Goal: Task Accomplishment & Management: Complete application form

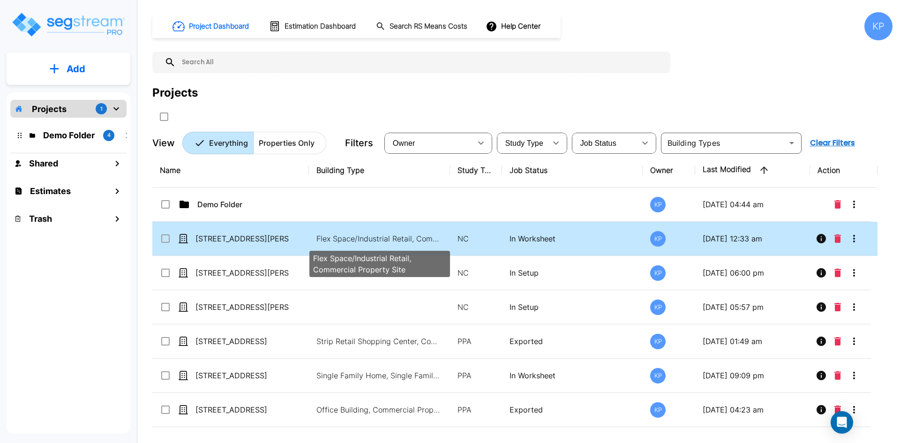
click at [378, 239] on p "Flex Space/Industrial Retail, Commercial Property Site" at bounding box center [379, 238] width 127 height 11
checkbox input "true"
click at [378, 239] on p "Flex Space/Industrial Retail, Commercial Property Site" at bounding box center [379, 238] width 127 height 11
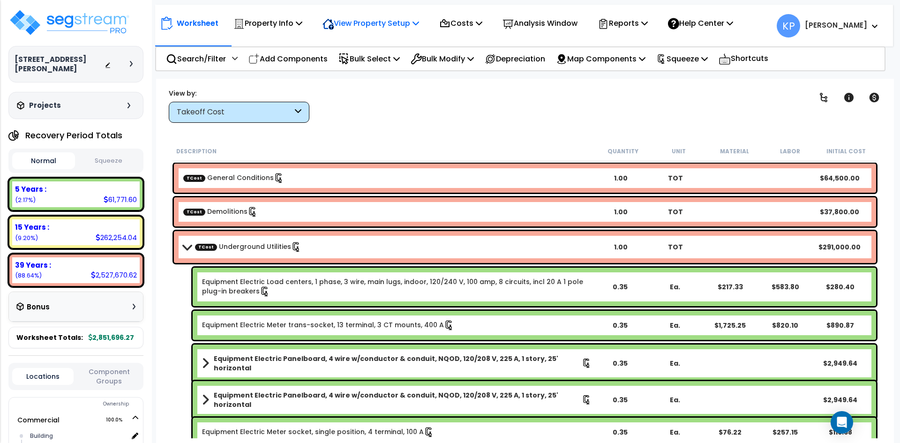
click at [302, 23] on p "View Property Setup" at bounding box center [267, 23] width 69 height 13
click at [400, 62] on link "View Questionnaire" at bounding box center [364, 64] width 93 height 19
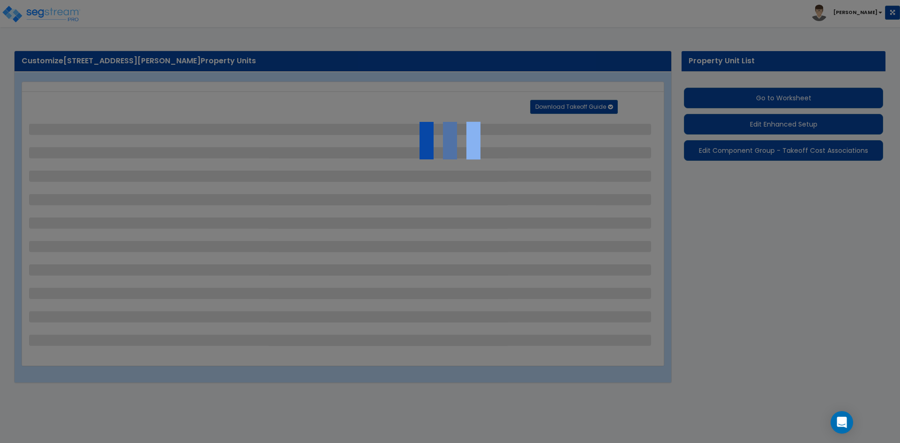
select select "2"
select select "1"
select select "2"
select select "1"
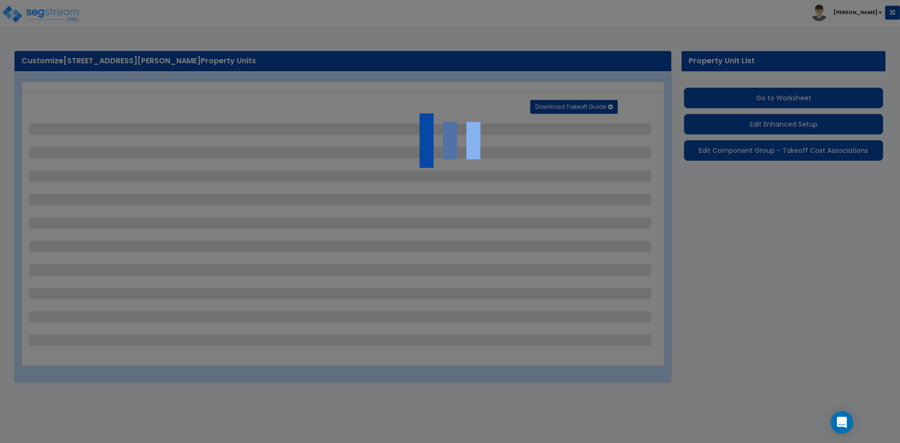
select select "1"
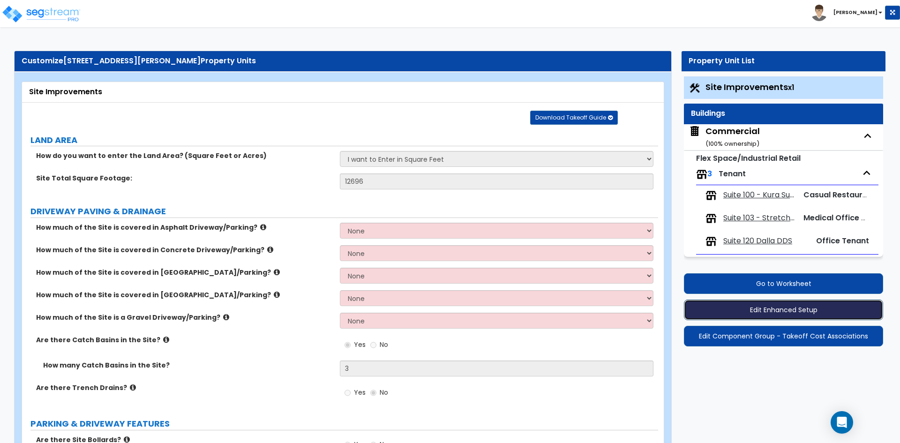
click at [776, 308] on button "Edit Enhanced Setup" at bounding box center [783, 309] width 199 height 21
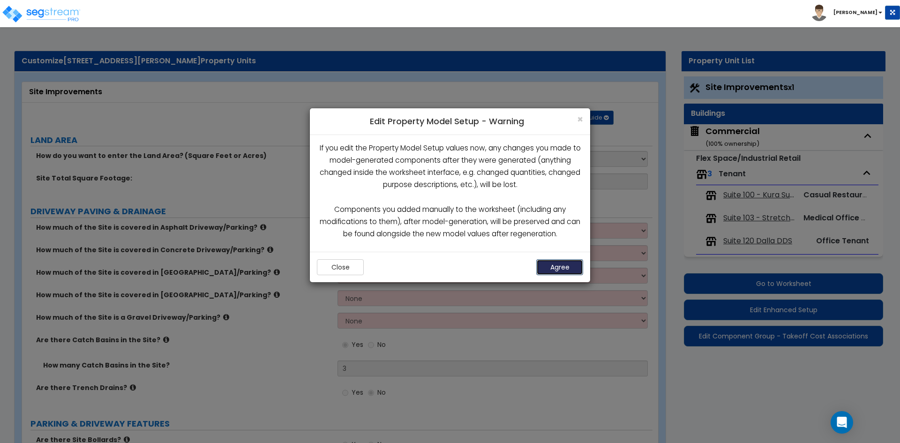
click at [569, 267] on button "Agree" at bounding box center [559, 267] width 47 height 16
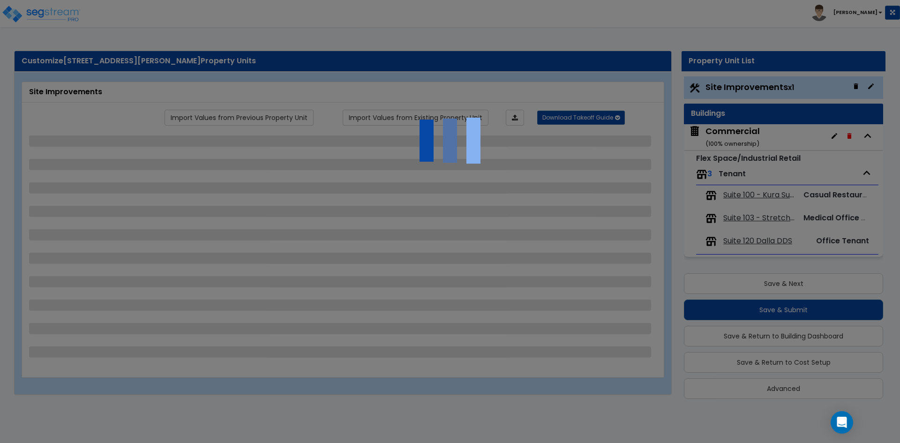
scroll to position [2, 0]
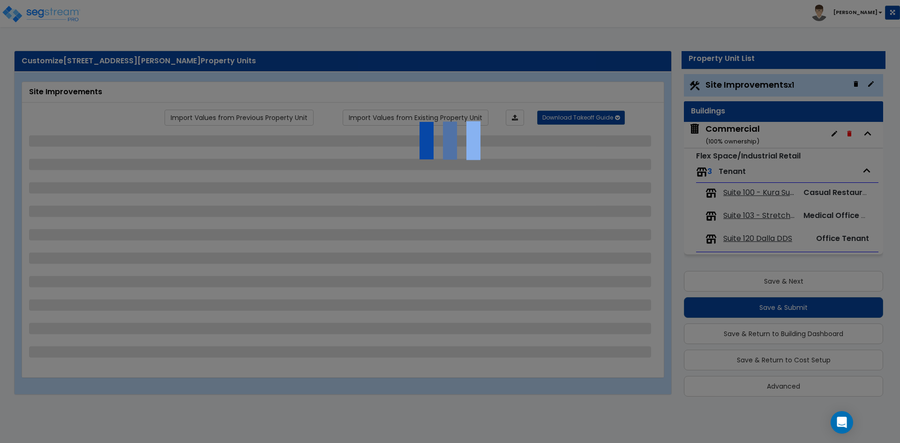
select select "2"
select select "1"
select select "2"
select select "1"
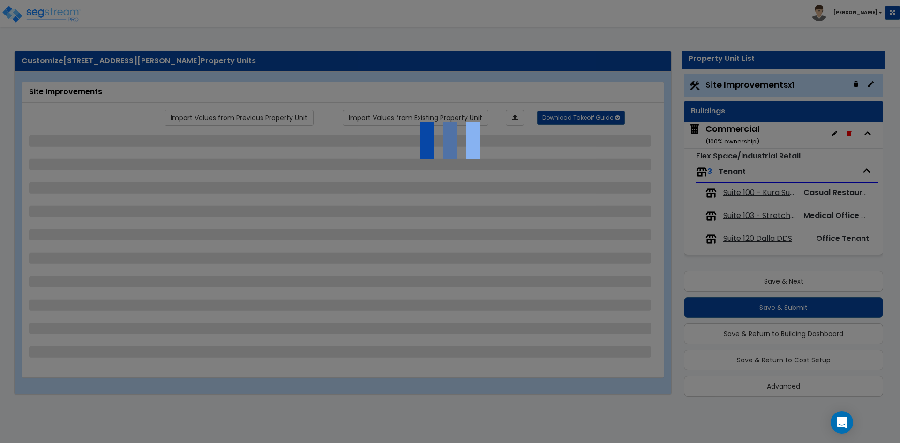
select select "1"
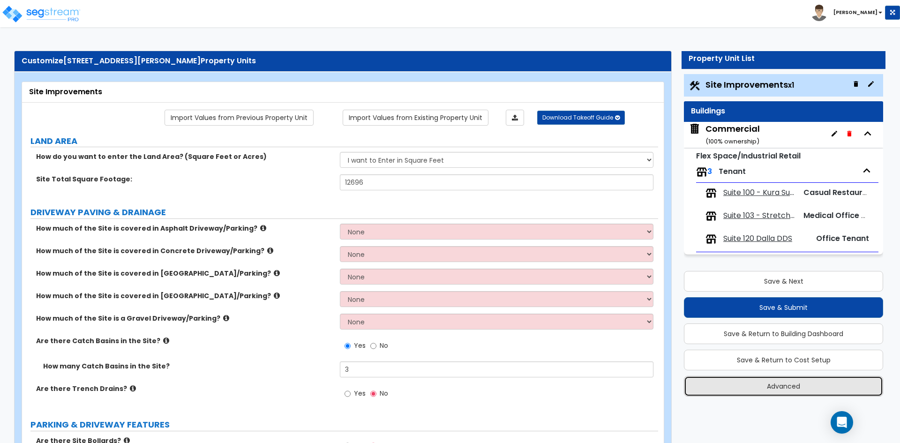
click at [826, 383] on button "Advanced" at bounding box center [783, 386] width 199 height 21
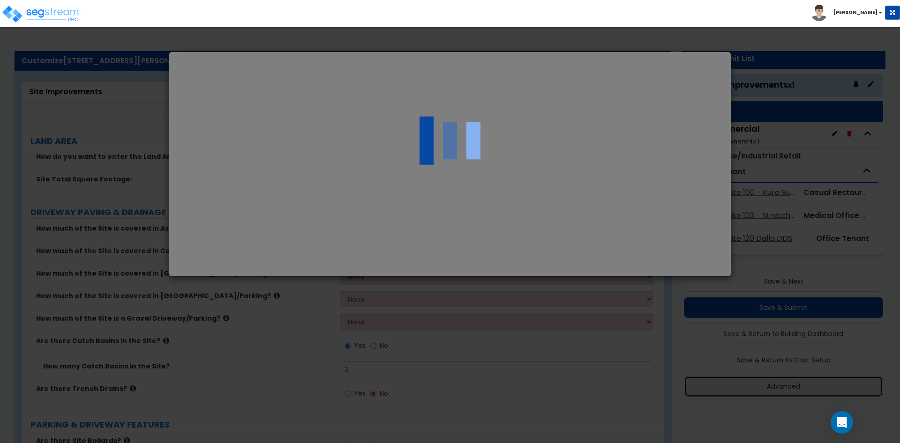
select select "CA"
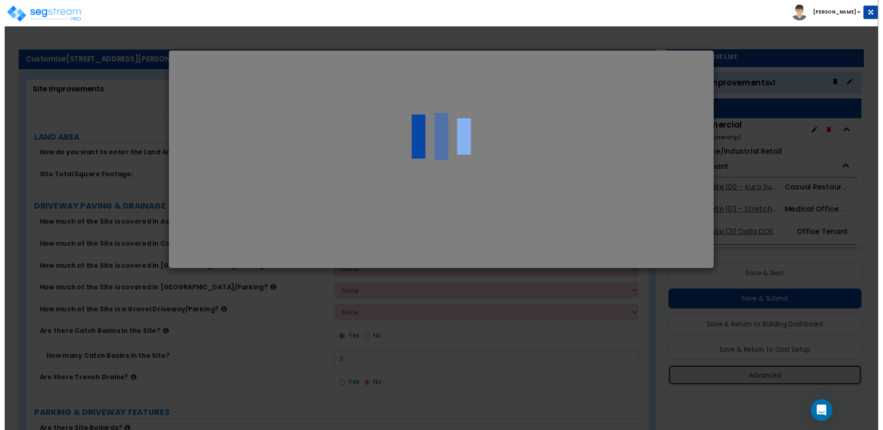
scroll to position [0, 0]
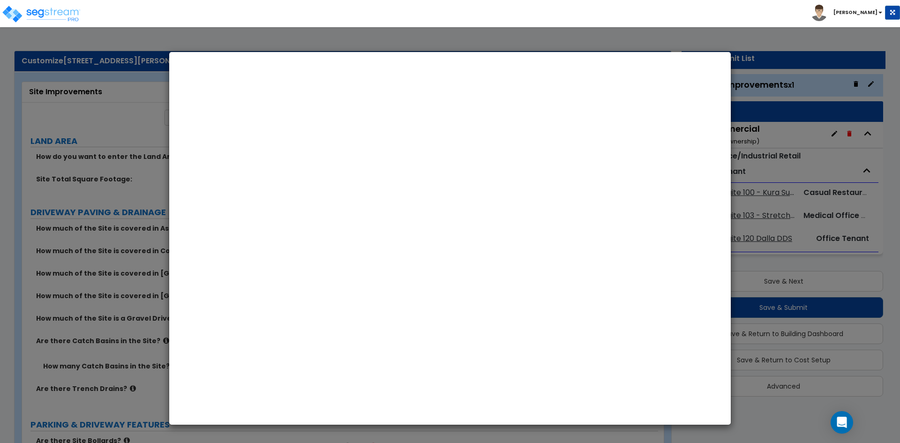
select select "2024"
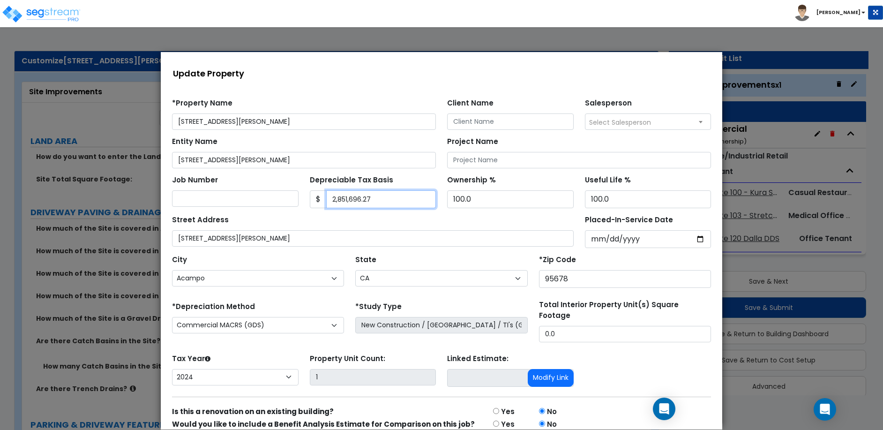
drag, startPoint x: 374, startPoint y: 200, endPoint x: 341, endPoint y: 200, distance: 33.3
click at [341, 200] on input "2,851,696.27" at bounding box center [381, 199] width 110 height 18
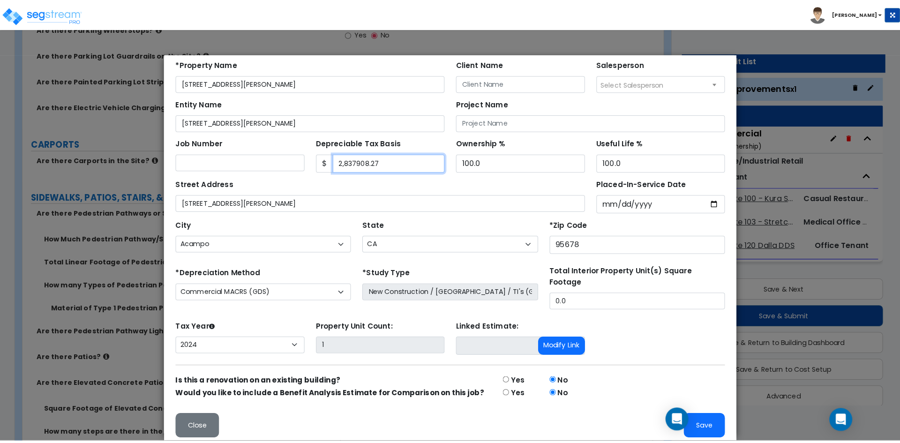
scroll to position [562, 0]
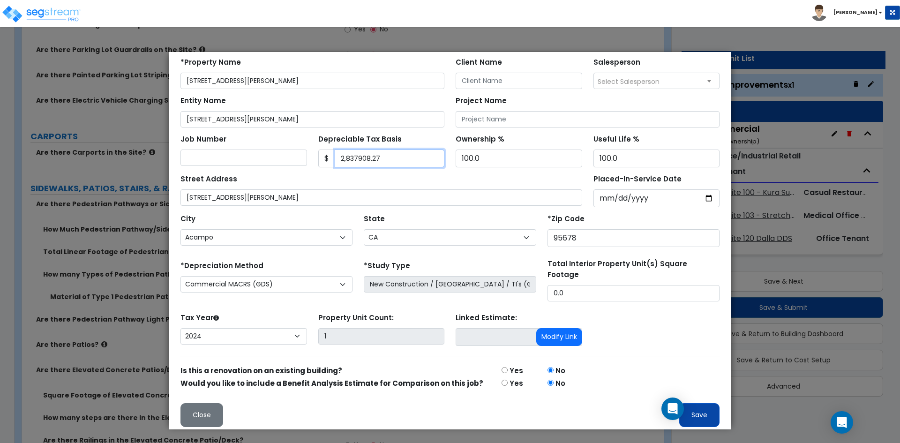
type input "2,837908.27"
click at [689, 420] on button "Save" at bounding box center [699, 415] width 40 height 24
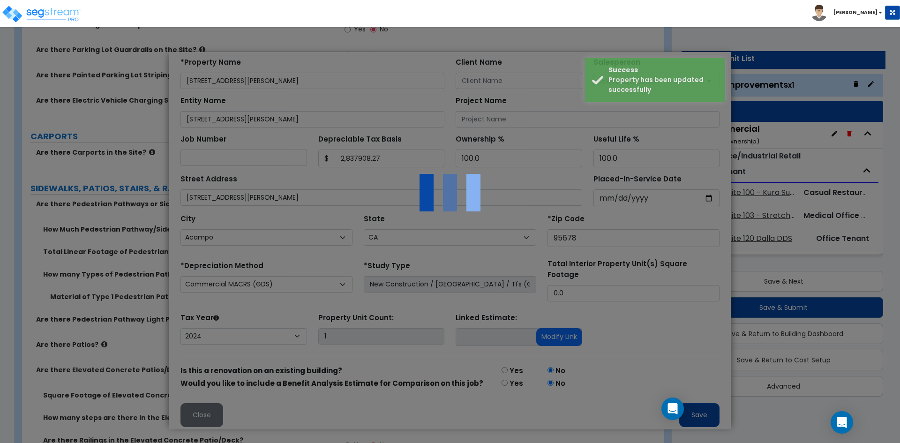
scroll to position [0, 0]
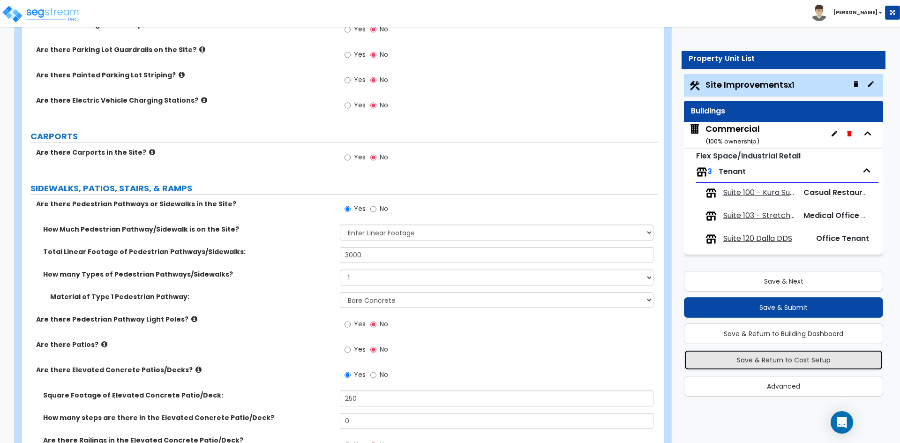
click at [804, 361] on button "Save & Return to Cost Setup" at bounding box center [783, 360] width 199 height 21
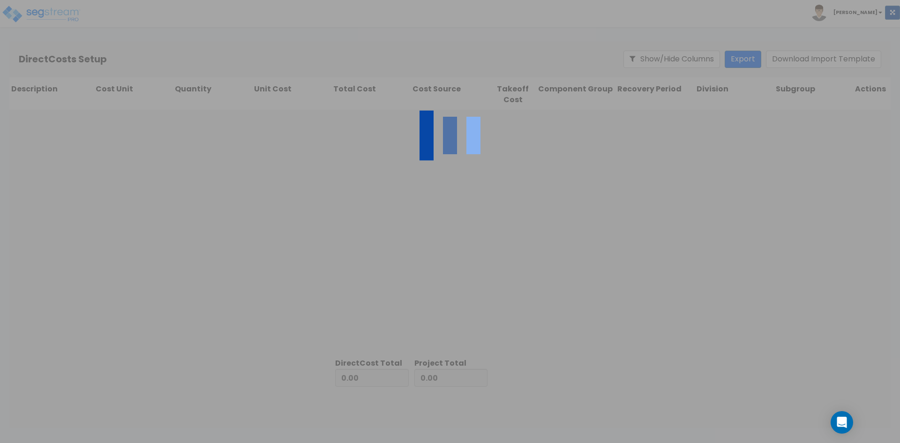
type input "517,745.26"
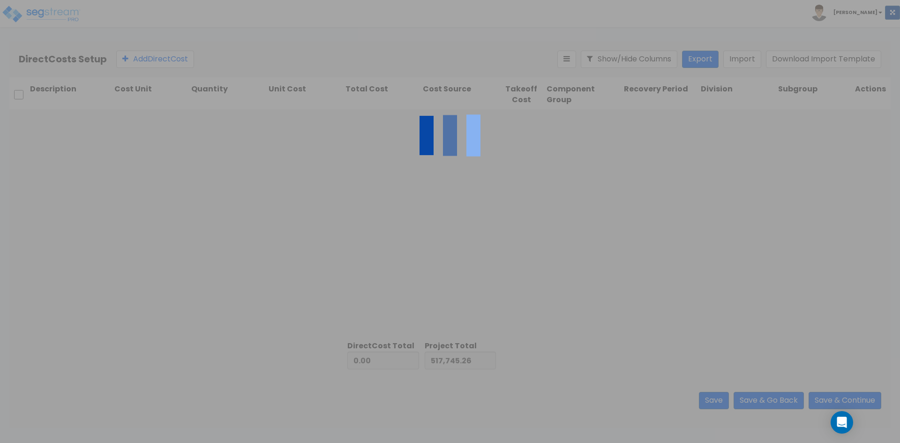
type input "2,333,951.01"
type input "2,851,696.27"
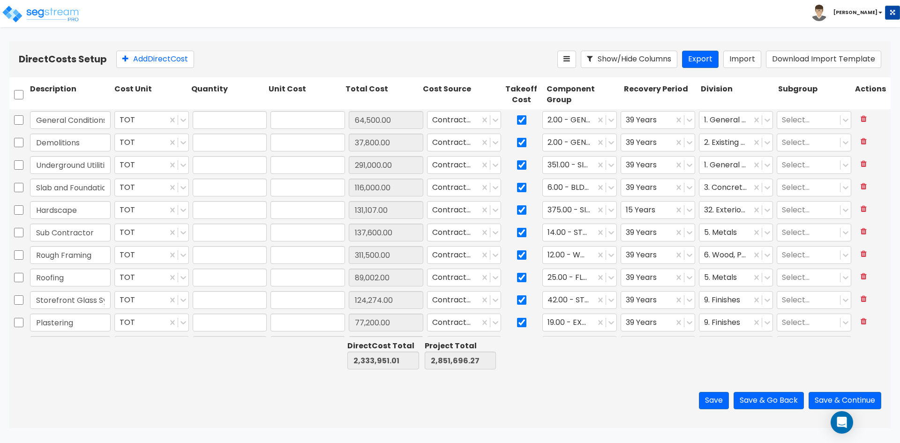
type input "1.00"
type input "64,500.00"
type input "1.00"
type input "37,800.00"
type input "1.00"
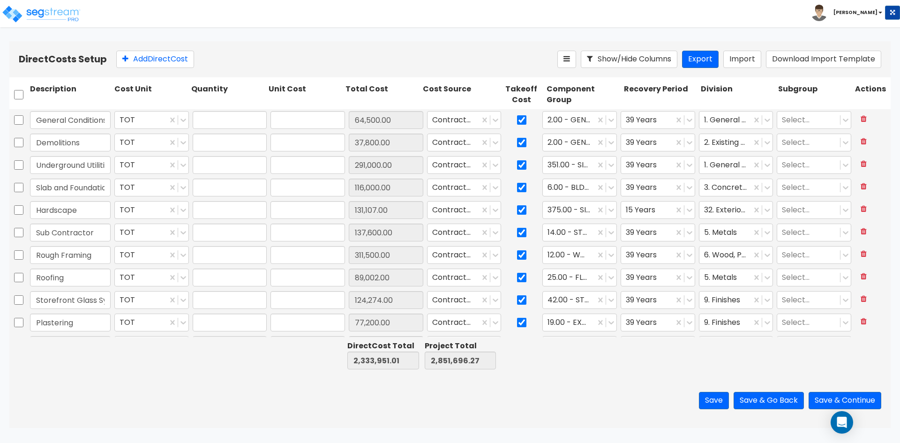
type input "291,000.00"
type input "1.00"
type input "116,000.00"
type input "1.00"
type input "131,107.00"
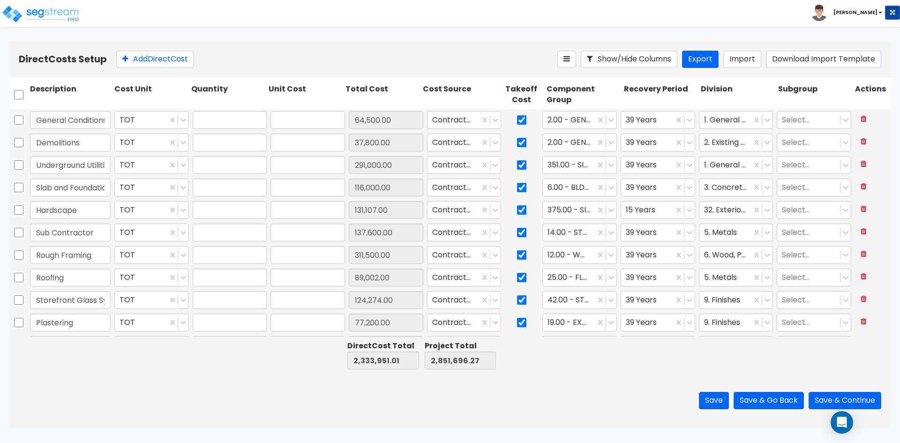
type input "1.00"
type input "137,600.00"
type input "1.00"
type input "311,500.00"
type input "1.00"
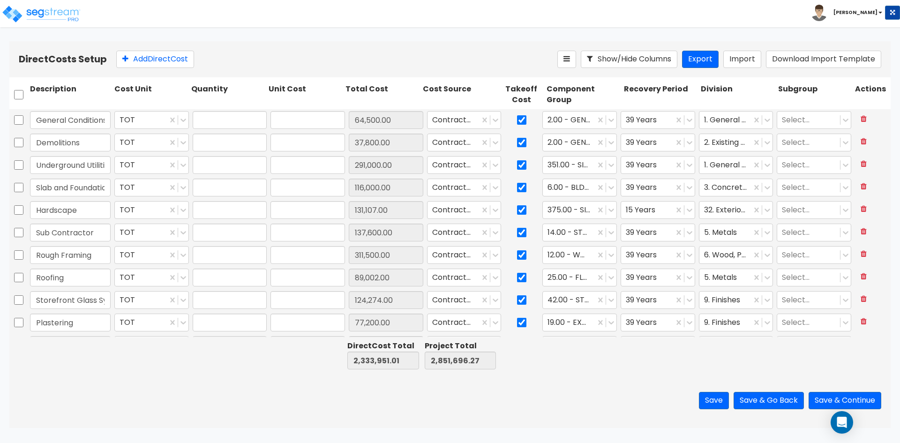
type input "89,002.00"
type input "1.00"
type input "124,274.00"
type input "1.00"
type input "77,200.00"
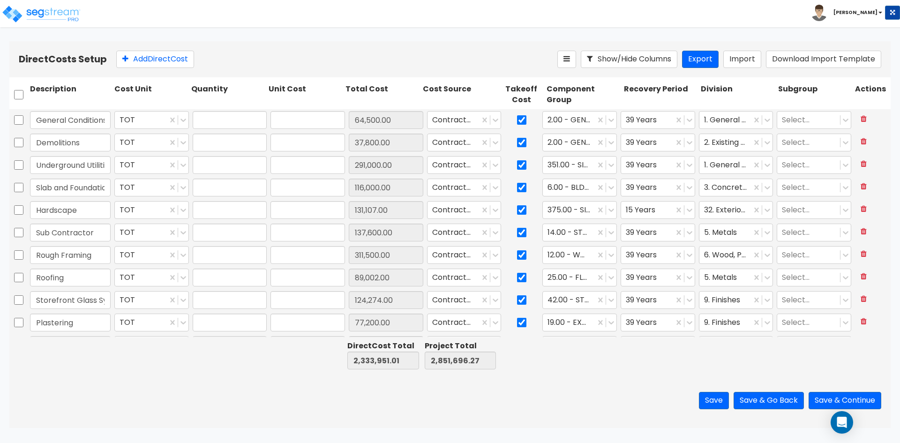
type input "1.00"
type input "109,896.96"
type input "1.00"
type input "9,500.00"
type input "1.00"
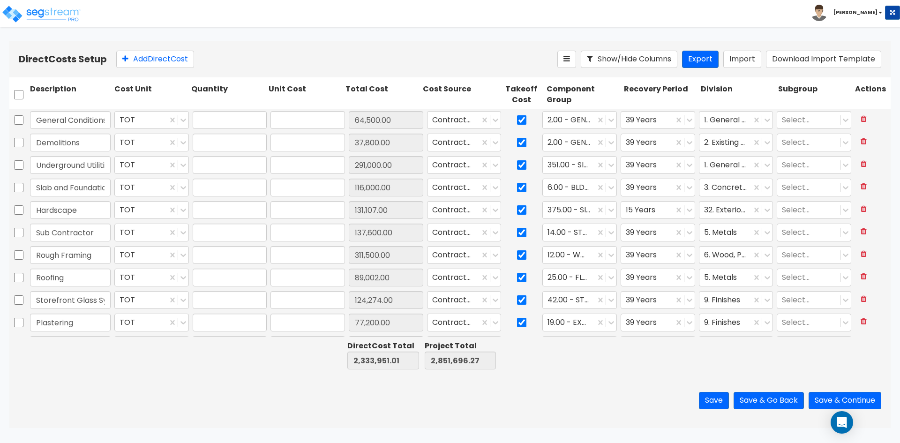
type input "10,200.00"
type input "1.00"
type input "9,700.00"
type input "1.00"
type input "73,794.31"
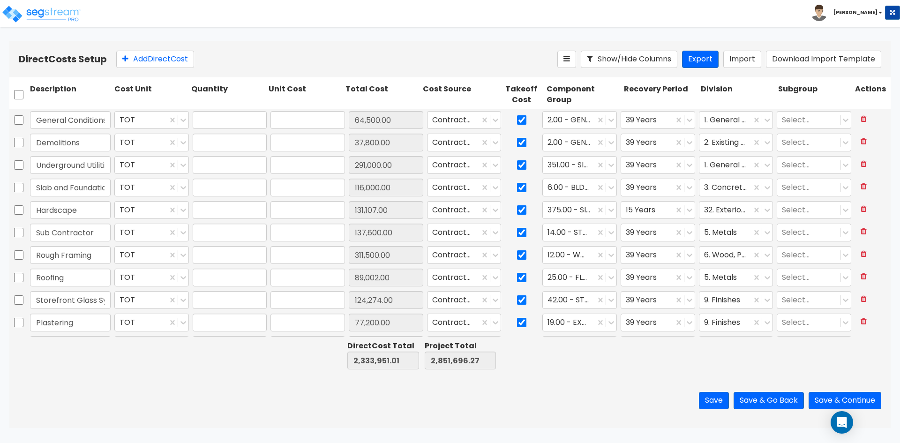
type input "1.00"
type input "64,497.80"
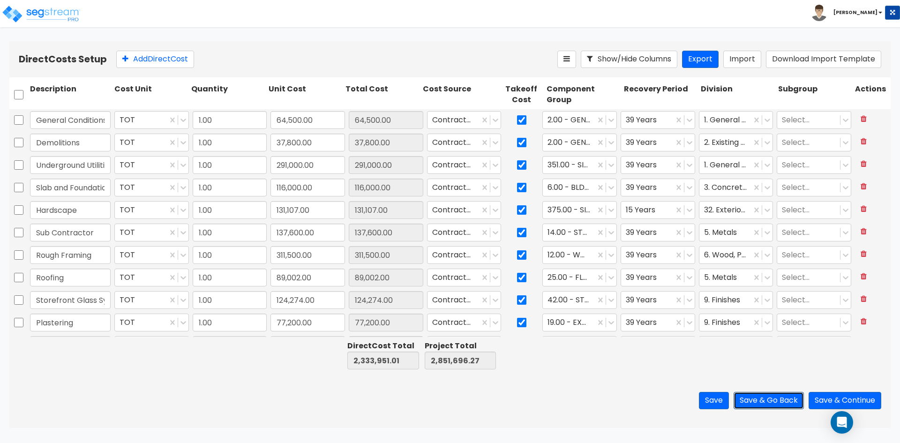
click at [768, 401] on button "Save & Go Back" at bounding box center [768, 400] width 70 height 17
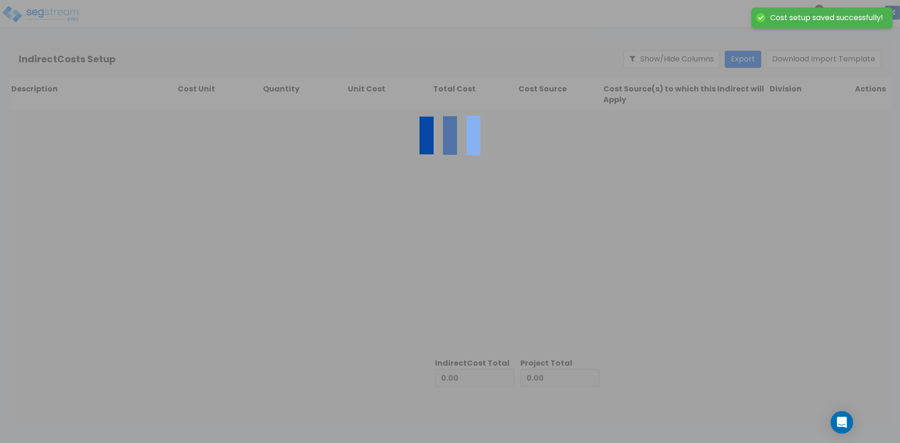
type input "2,333,951.01"
type input "517,745.26"
type input "2,851,696.27"
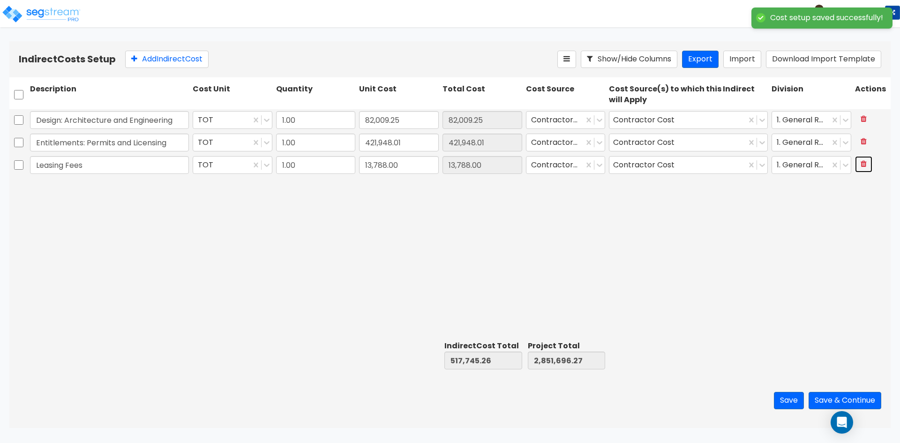
click at [861, 163] on icon at bounding box center [863, 163] width 6 height 7
type input "503,957.26"
type input "2,837,908.27"
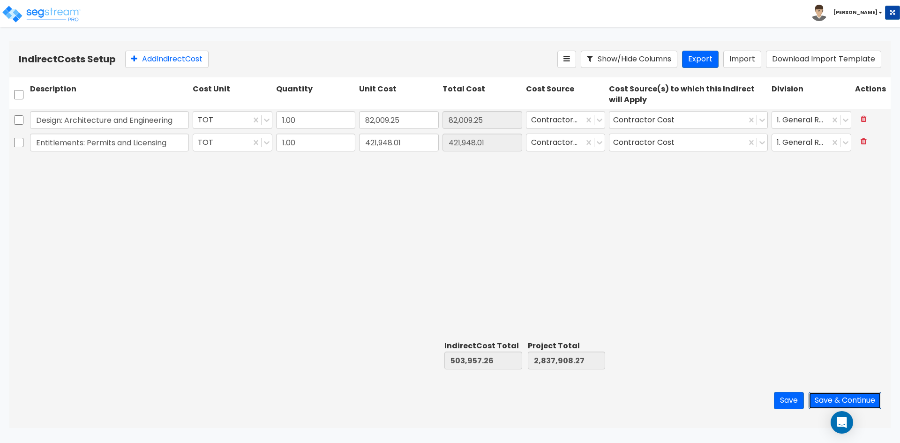
click at [841, 401] on button "Save & Continue" at bounding box center [844, 400] width 73 height 17
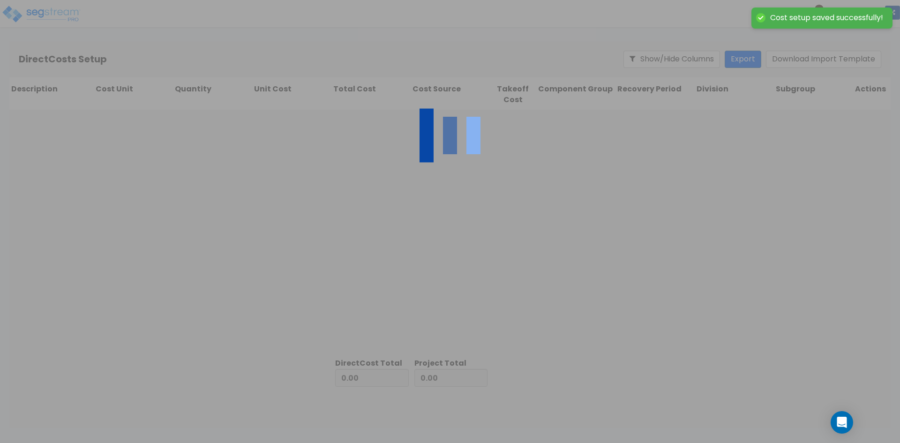
type input "503,957.26"
type input "2,333,951.01"
type input "2,837,908.27"
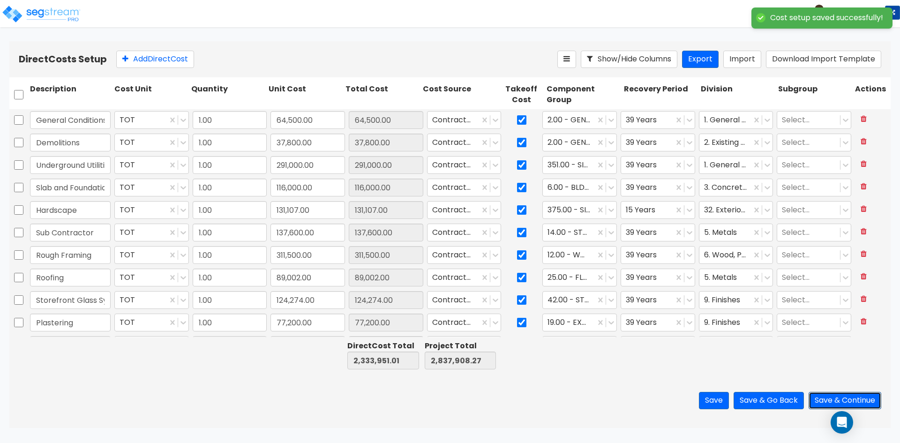
click at [842, 401] on button "Save & Continue" at bounding box center [844, 400] width 73 height 17
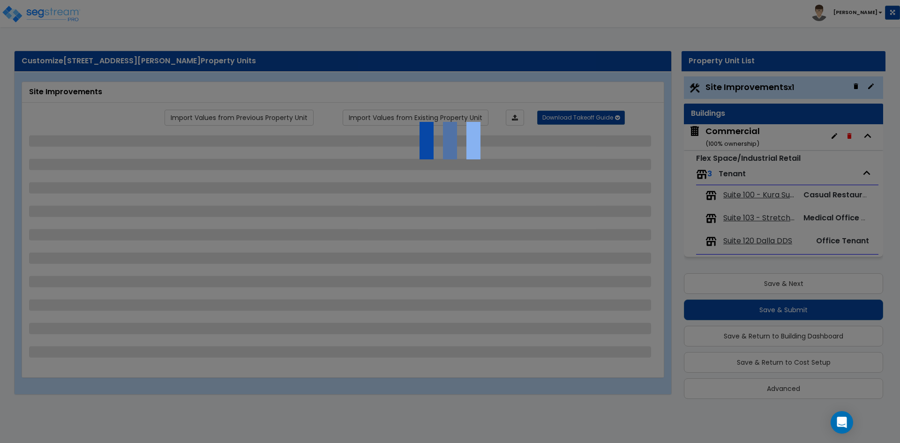
scroll to position [2, 0]
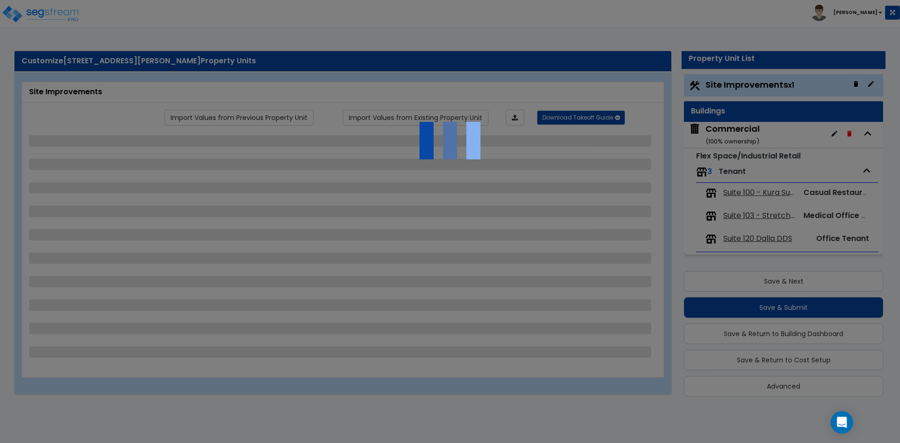
select select "2"
select select "1"
select select "2"
select select "1"
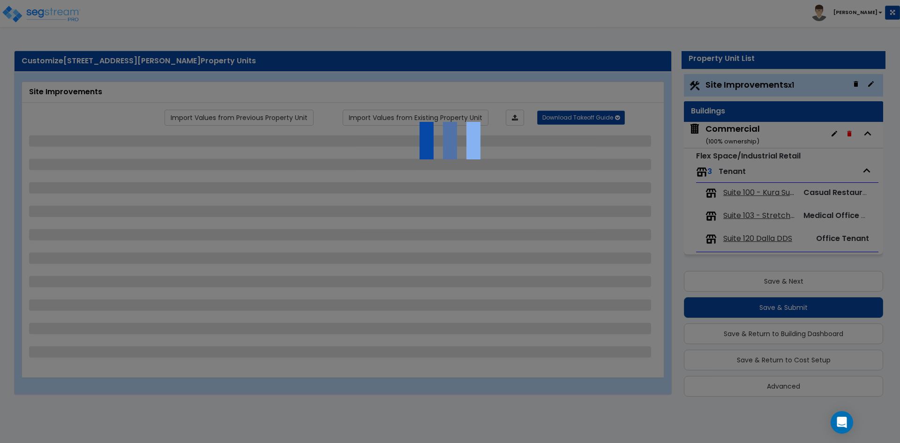
select select "1"
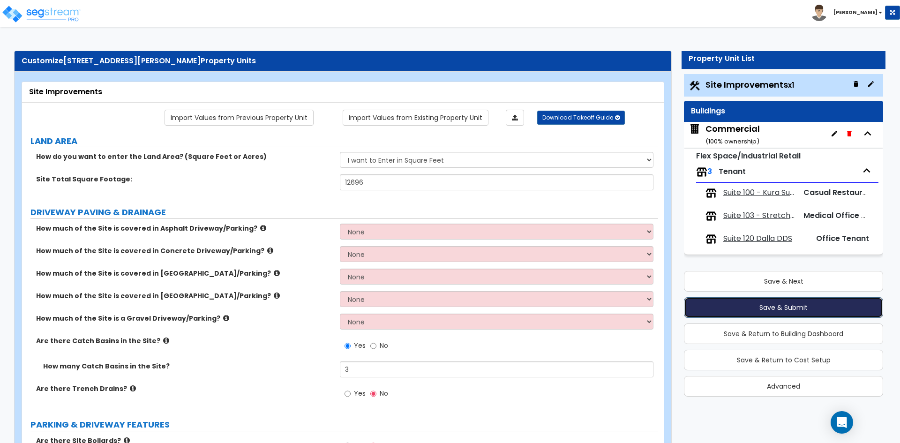
click at [789, 307] on button "Save & Submit" at bounding box center [783, 307] width 199 height 21
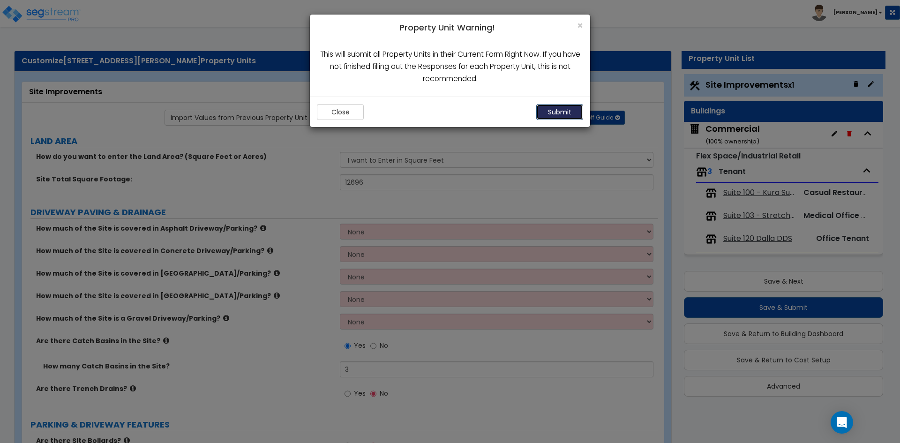
click at [559, 112] on button "Submit" at bounding box center [559, 112] width 47 height 16
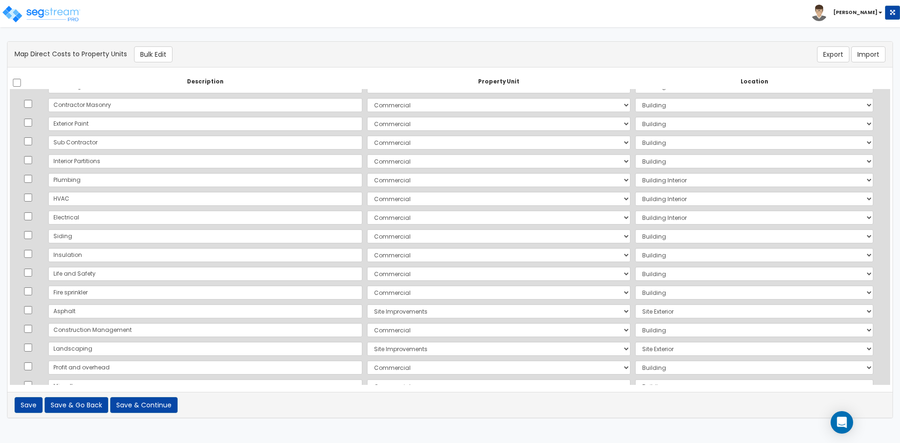
scroll to position [202, 0]
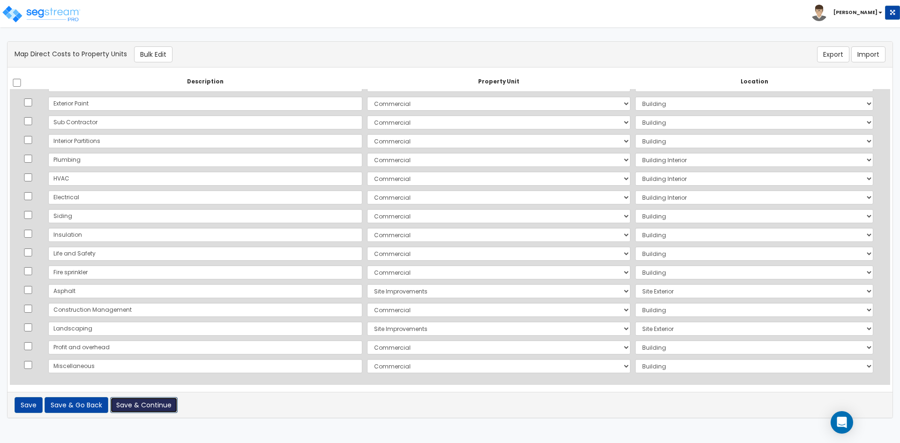
click at [153, 406] on button "Save & Continue" at bounding box center [143, 405] width 67 height 16
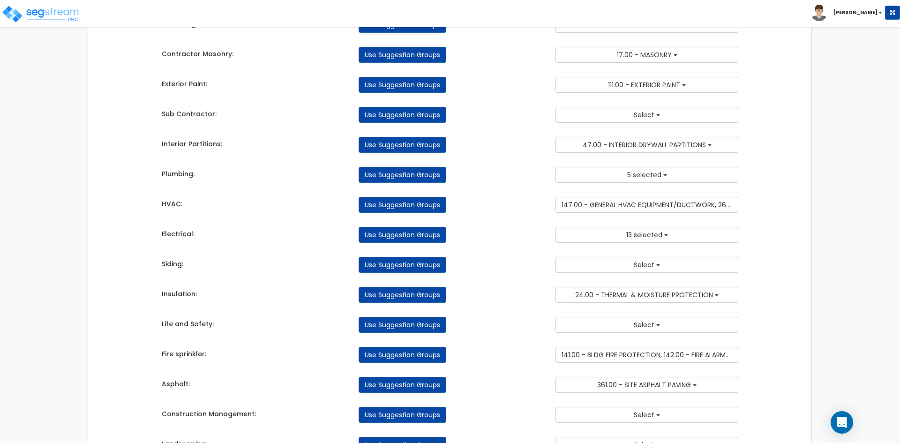
scroll to position [508, 0]
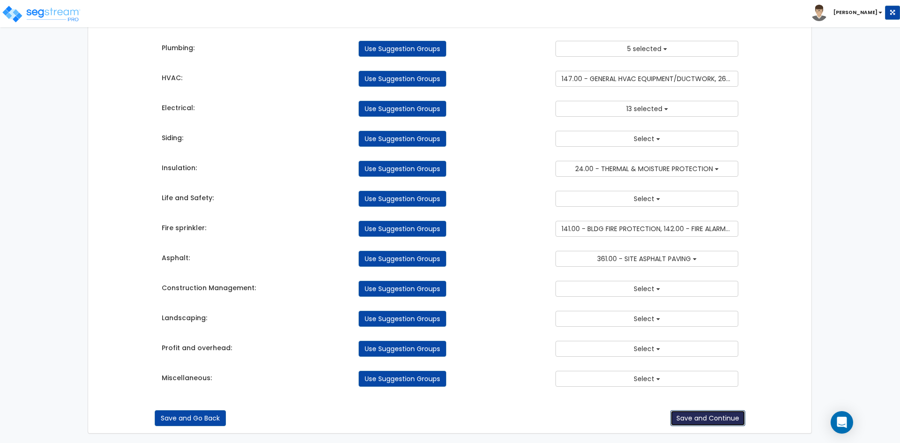
click at [686, 417] on button "Save and Continue" at bounding box center [707, 418] width 75 height 16
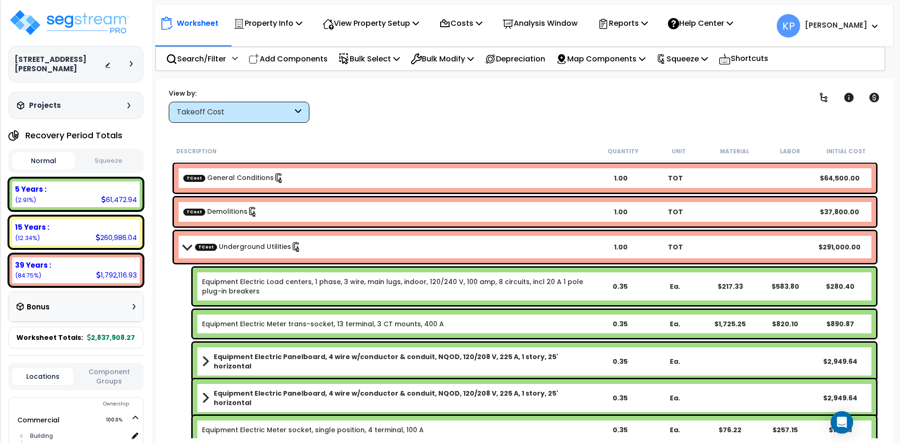
click at [125, 163] on button "Squeeze" at bounding box center [108, 161] width 63 height 16
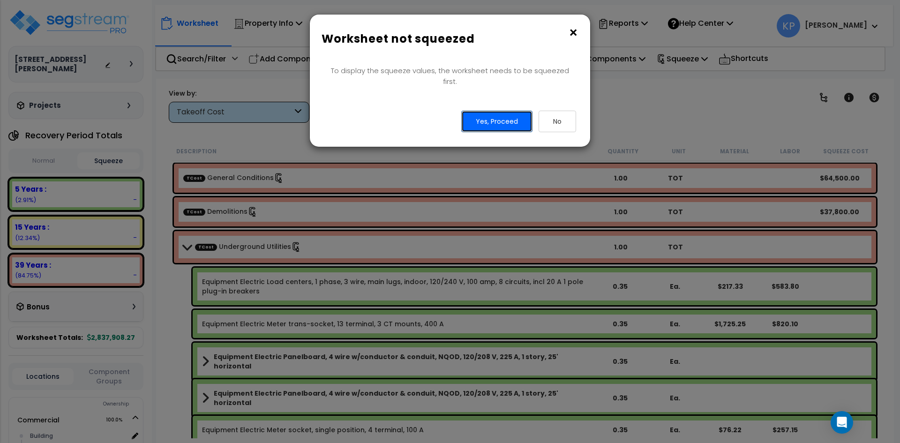
click at [510, 112] on button "Yes, Proceed" at bounding box center [496, 122] width 71 height 22
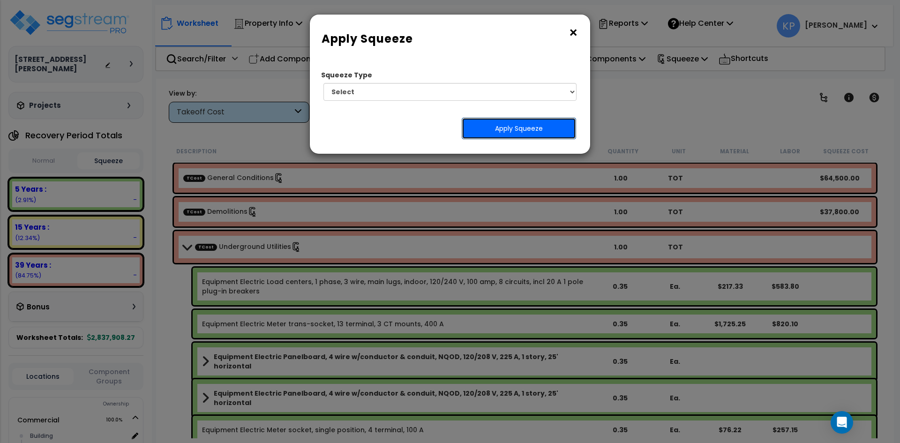
click at [510, 127] on button "Apply Squeeze" at bounding box center [519, 129] width 114 height 22
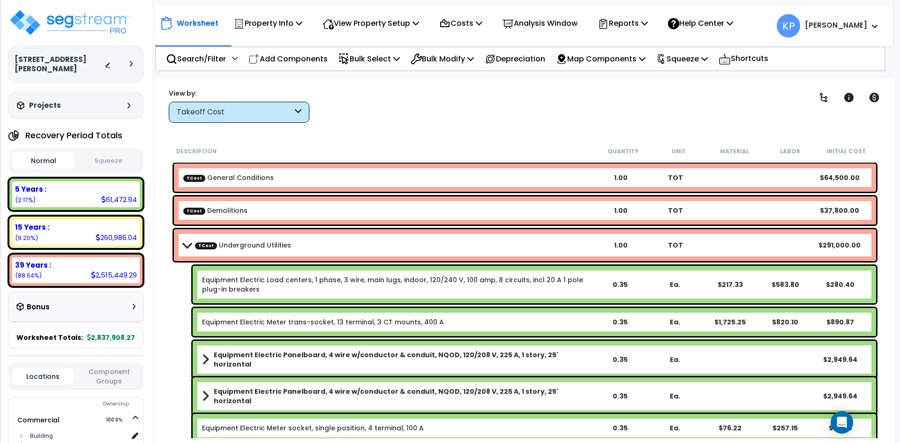
click at [103, 156] on button "Squeeze" at bounding box center [108, 161] width 63 height 16
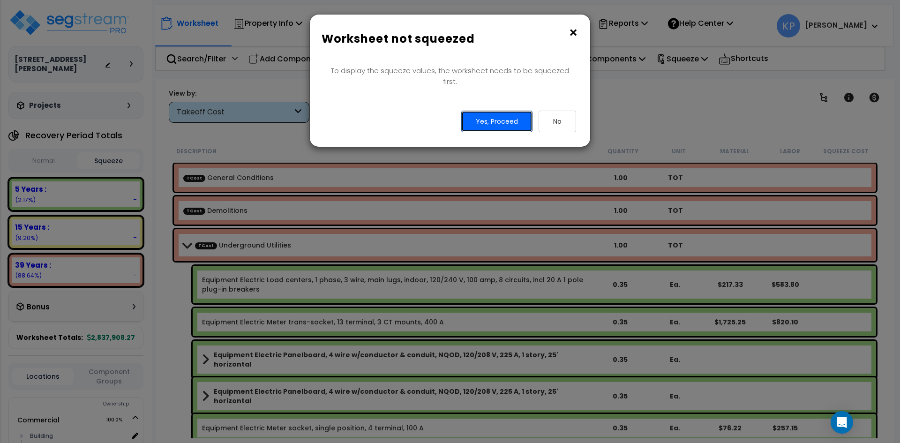
click at [485, 112] on button "Yes, Proceed" at bounding box center [496, 122] width 71 height 22
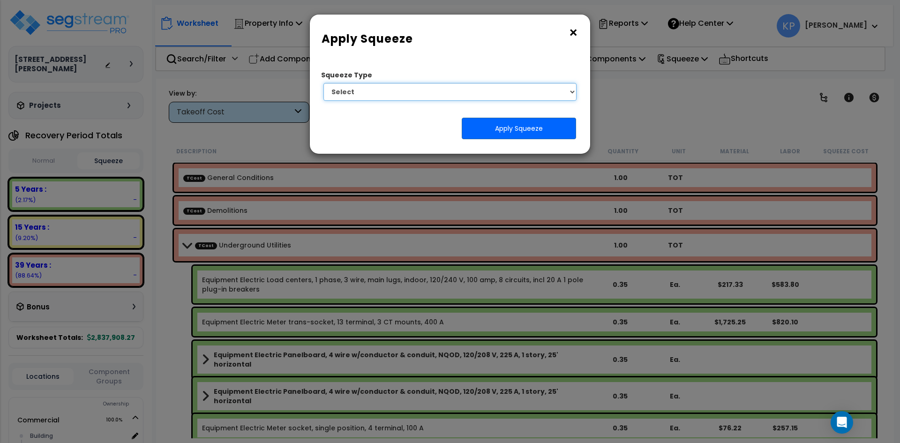
click at [493, 92] on select "Select 1. Squeeze by Takeoff Cost" at bounding box center [449, 92] width 253 height 18
select select "squeeze_by_custom_backoff_cost"
click at [323, 83] on select "Select 1. Squeeze by Takeoff Cost" at bounding box center [449, 92] width 253 height 18
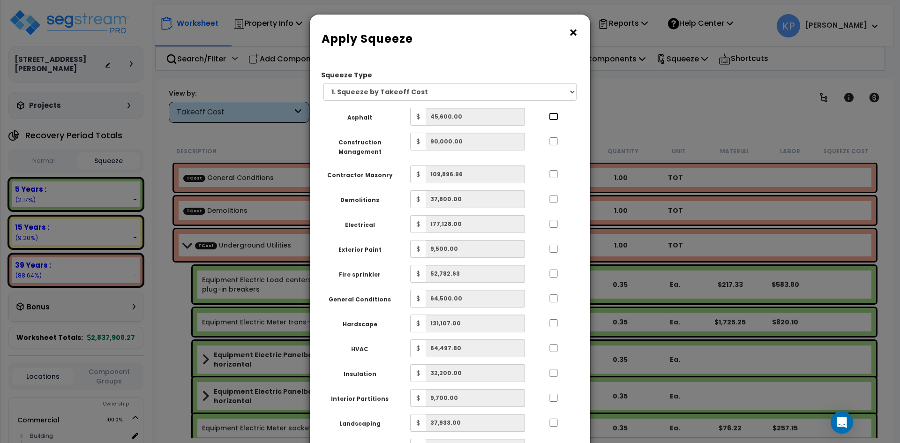
click at [549, 115] on input "..." at bounding box center [553, 116] width 9 height 8
checkbox input "true"
click at [553, 137] on input "..." at bounding box center [553, 141] width 9 height 8
checkbox input "true"
click at [554, 173] on input "..." at bounding box center [553, 174] width 9 height 8
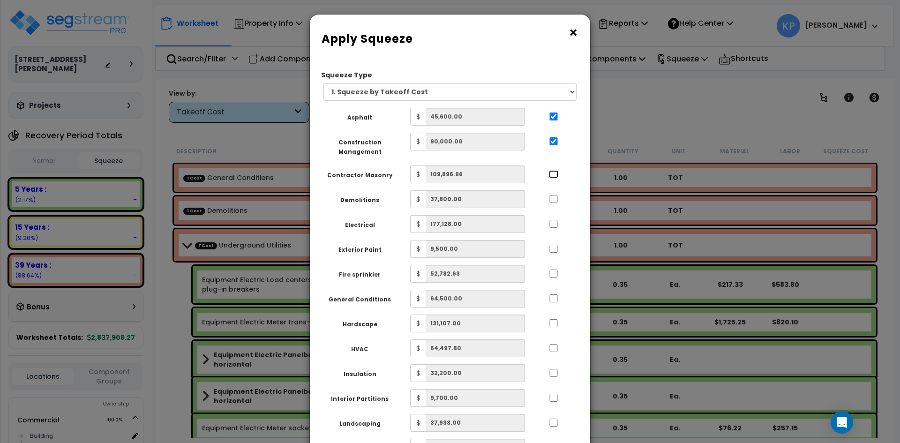
checkbox input "true"
click at [554, 198] on input "..." at bounding box center [553, 199] width 9 height 8
checkbox input "true"
click at [554, 222] on input "..." at bounding box center [553, 224] width 9 height 8
checkbox input "true"
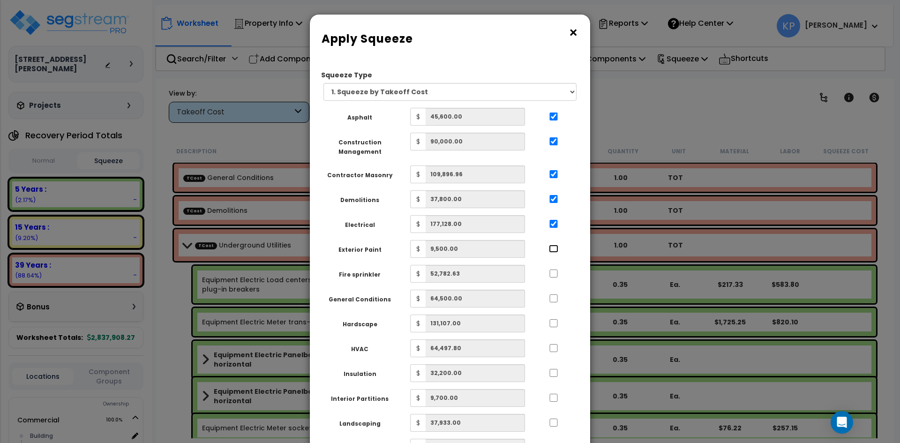
drag, startPoint x: 551, startPoint y: 248, endPoint x: 588, endPoint y: 307, distance: 70.1
click at [552, 249] on input "..." at bounding box center [553, 249] width 9 height 8
checkbox input "true"
click at [555, 278] on div at bounding box center [553, 272] width 43 height 15
click at [553, 278] on div at bounding box center [553, 272] width 43 height 15
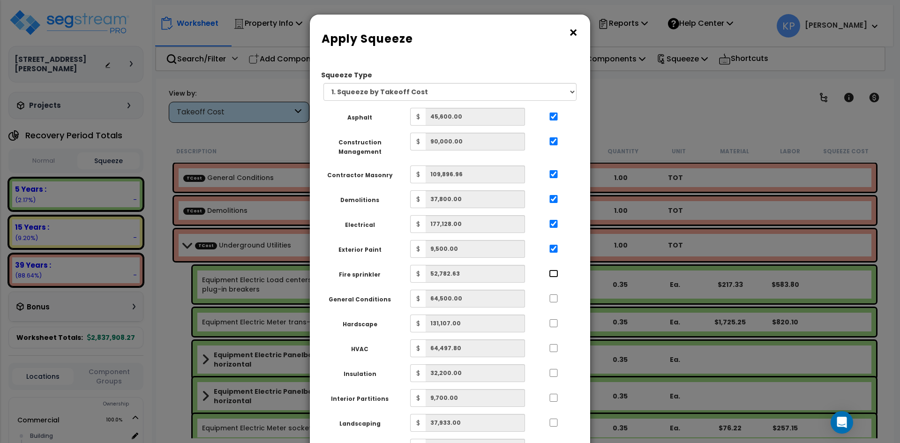
drag, startPoint x: 554, startPoint y: 270, endPoint x: 560, endPoint y: 287, distance: 17.6
click at [556, 273] on input "..." at bounding box center [553, 273] width 9 height 8
checkbox input "true"
click at [557, 297] on input "..." at bounding box center [553, 298] width 9 height 8
checkbox input "true"
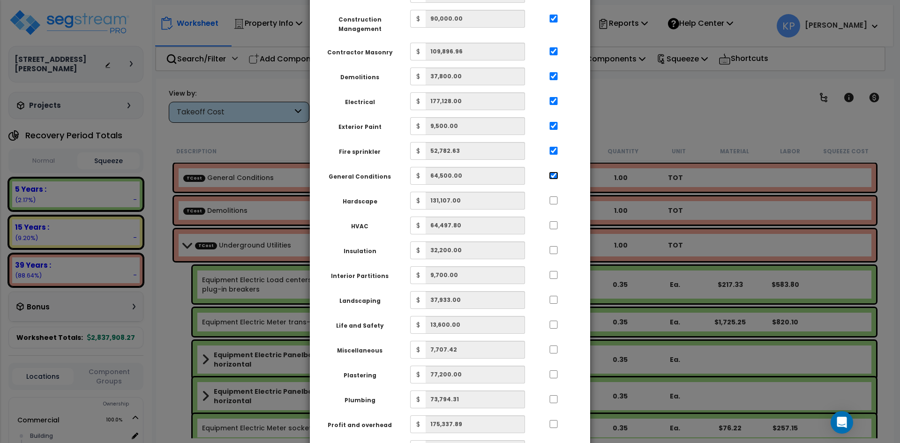
scroll to position [141, 0]
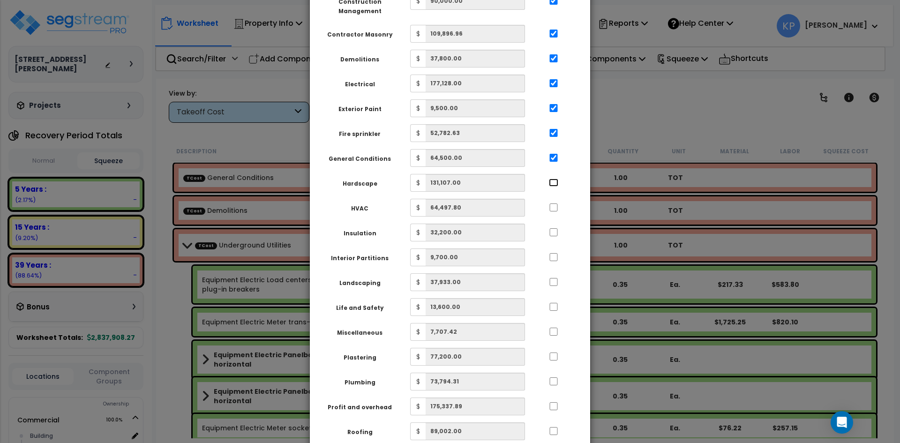
drag, startPoint x: 552, startPoint y: 183, endPoint x: 554, endPoint y: 216, distance: 32.9
click at [552, 183] on input "..." at bounding box center [553, 183] width 9 height 8
checkbox input "true"
click at [556, 208] on input "..." at bounding box center [553, 207] width 9 height 8
checkbox input "true"
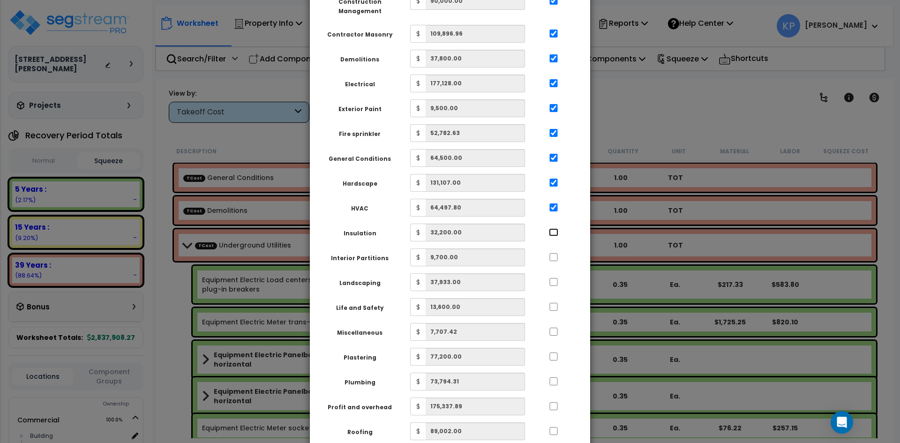
click at [555, 233] on input "..." at bounding box center [553, 232] width 9 height 8
checkbox input "true"
click at [552, 256] on input "..." at bounding box center [553, 257] width 9 height 8
checkbox input "true"
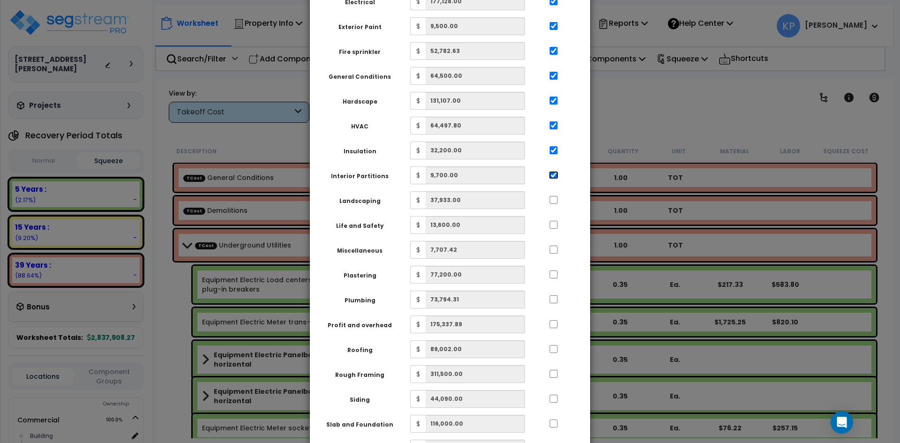
scroll to position [234, 0]
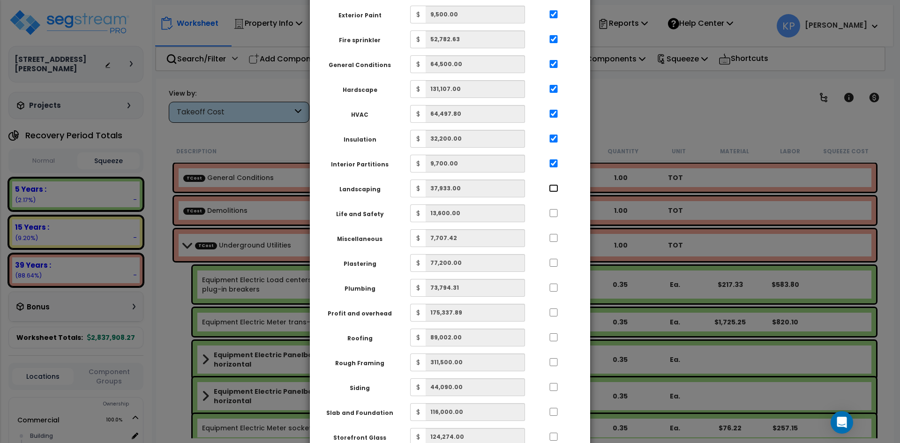
click at [553, 185] on input "..." at bounding box center [553, 188] width 9 height 8
checkbox input "true"
click at [555, 216] on input "..." at bounding box center [553, 213] width 9 height 8
checkbox input "true"
drag, startPoint x: 555, startPoint y: 238, endPoint x: 553, endPoint y: 262, distance: 24.5
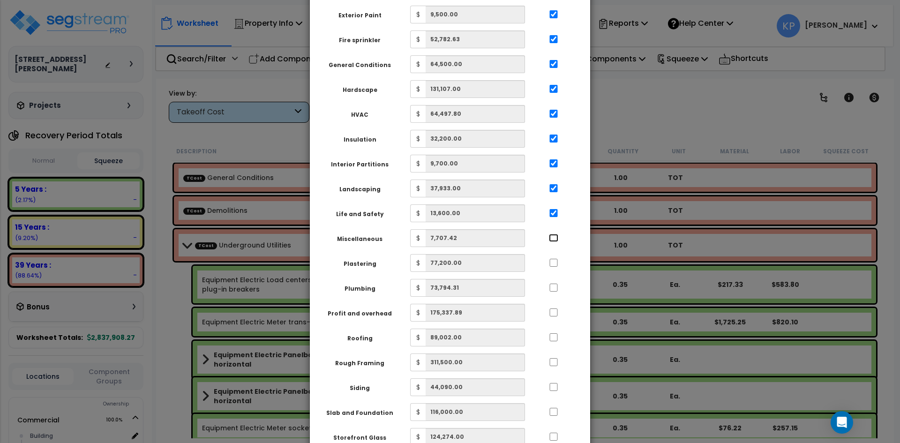
click at [555, 239] on input "..." at bounding box center [553, 238] width 9 height 8
checkbox input "true"
click at [553, 267] on input "..." at bounding box center [553, 263] width 9 height 8
checkbox input "true"
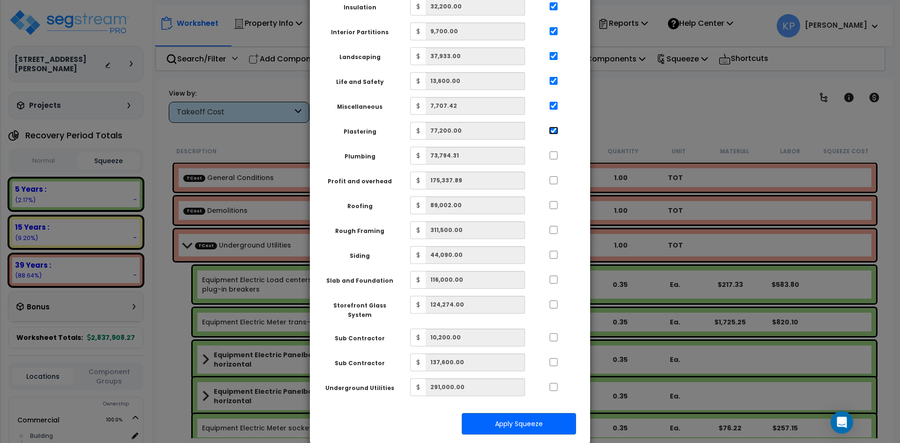
scroll to position [375, 0]
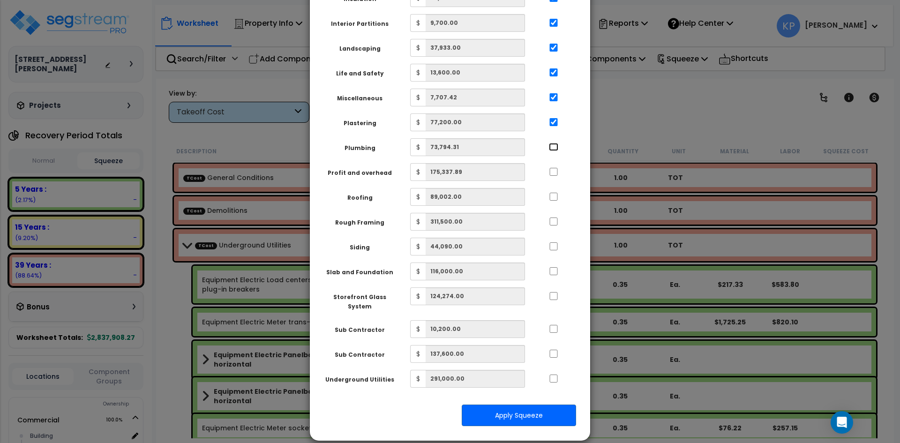
click at [553, 147] on input "..." at bounding box center [553, 147] width 9 height 8
checkbox input "true"
click at [552, 171] on input "..." at bounding box center [553, 172] width 9 height 8
checkbox input "true"
click at [553, 195] on input "..." at bounding box center [553, 197] width 9 height 8
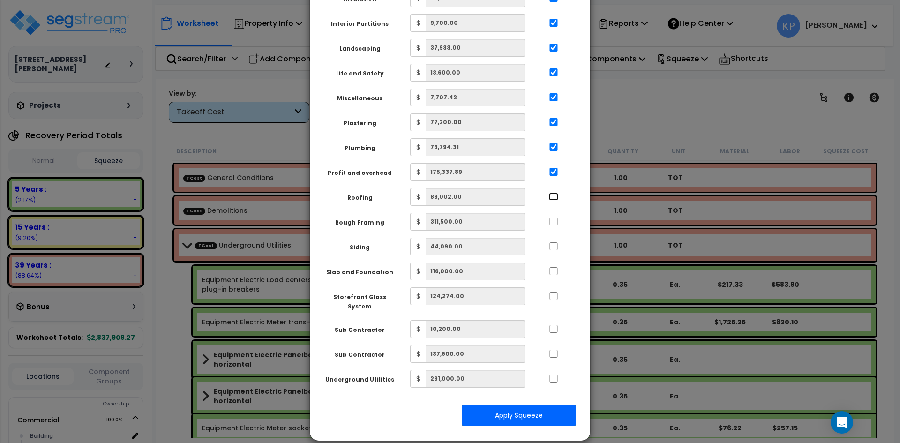
checkbox input "true"
click at [553, 219] on input "..." at bounding box center [553, 221] width 9 height 8
checkbox input "true"
click at [552, 249] on input "..." at bounding box center [553, 246] width 9 height 8
checkbox input "true"
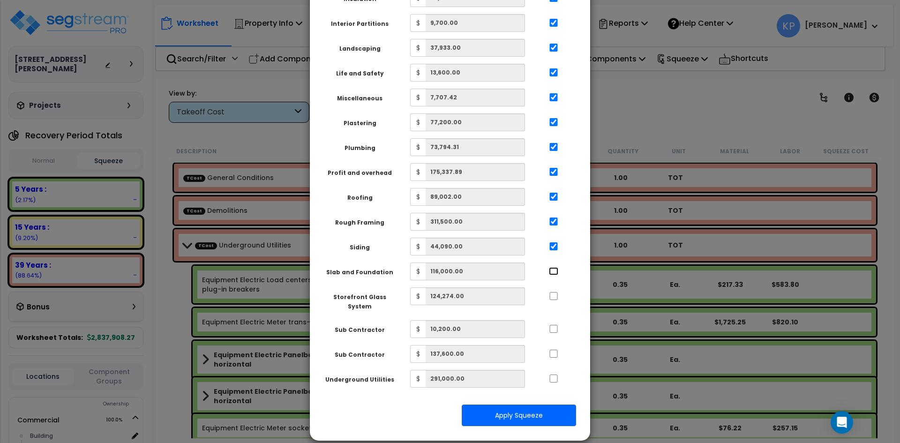
click at [553, 270] on input "..." at bounding box center [553, 271] width 9 height 8
checkbox input "true"
click at [553, 299] on input "..." at bounding box center [553, 296] width 9 height 8
checkbox input "true"
click at [556, 325] on input "..." at bounding box center [553, 329] width 9 height 8
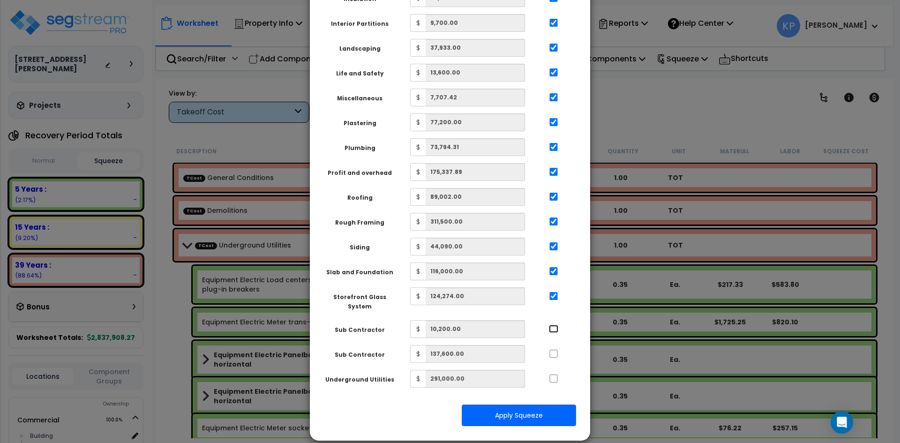
checkbox input "true"
click at [553, 350] on input "..." at bounding box center [553, 354] width 9 height 8
checkbox input "true"
click at [554, 374] on input "..." at bounding box center [553, 378] width 9 height 8
checkbox input "true"
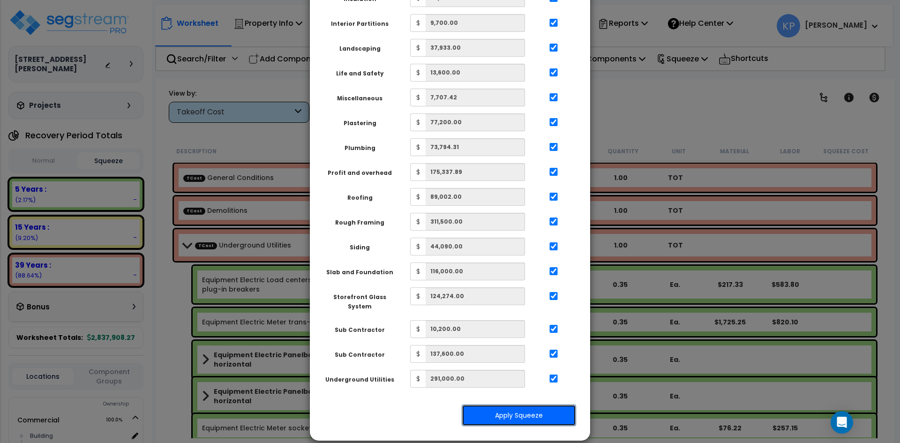
click at [542, 410] on button "Apply Squeeze" at bounding box center [519, 415] width 114 height 22
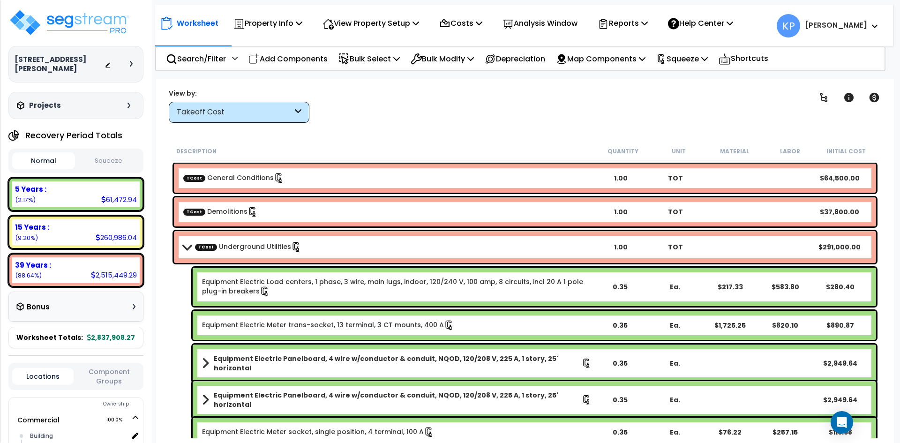
click at [120, 160] on button "Squeeze" at bounding box center [108, 161] width 63 height 16
